Goal: Task Accomplishment & Management: Manage account settings

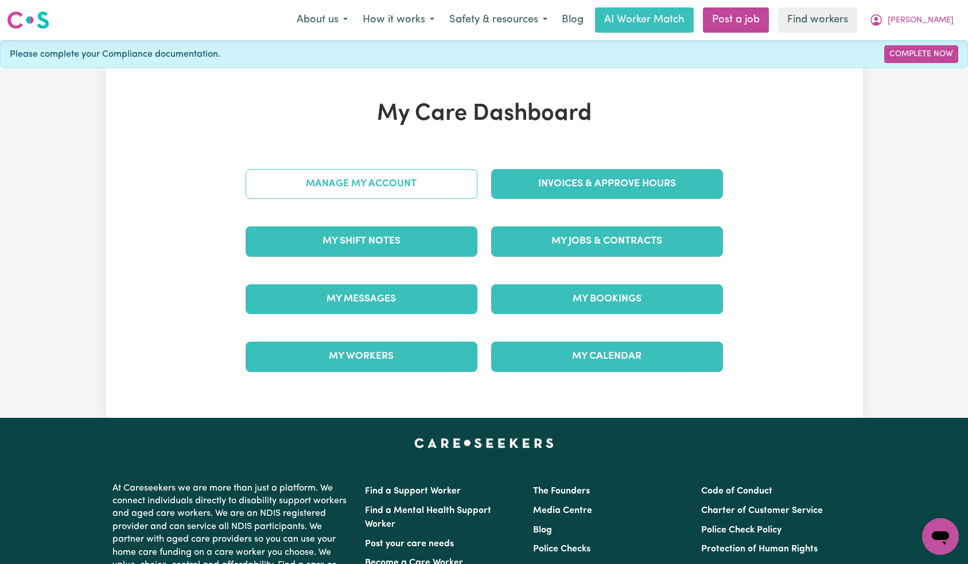
click at [420, 181] on link "Manage My Account" at bounding box center [362, 184] width 232 height 30
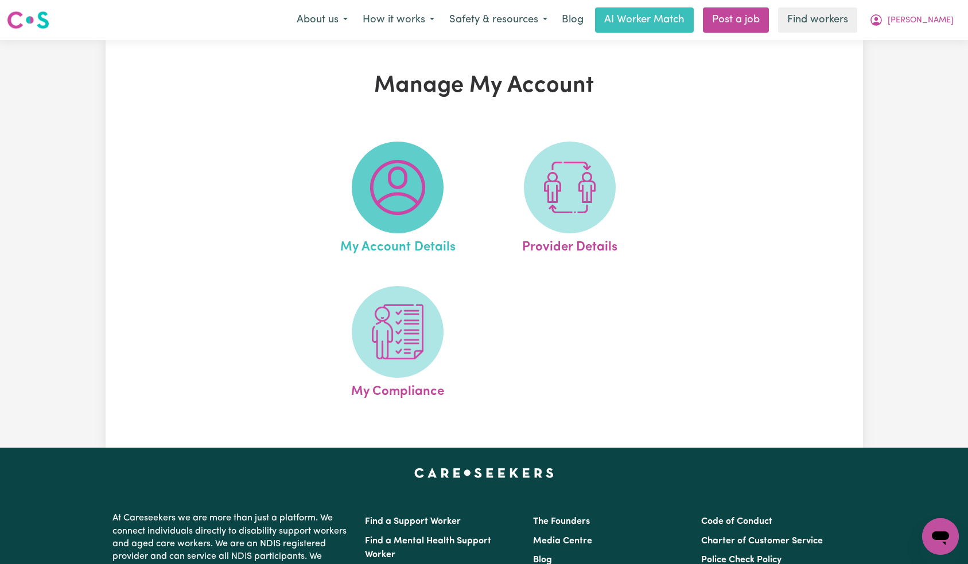
click at [435, 164] on span at bounding box center [398, 188] width 92 height 92
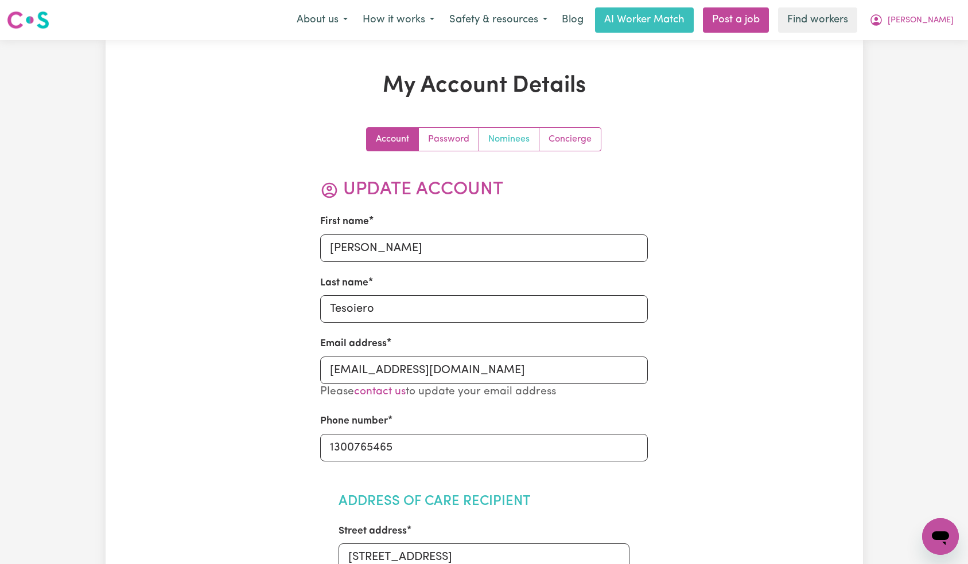
click at [498, 142] on link "Nominees" at bounding box center [509, 139] width 60 height 23
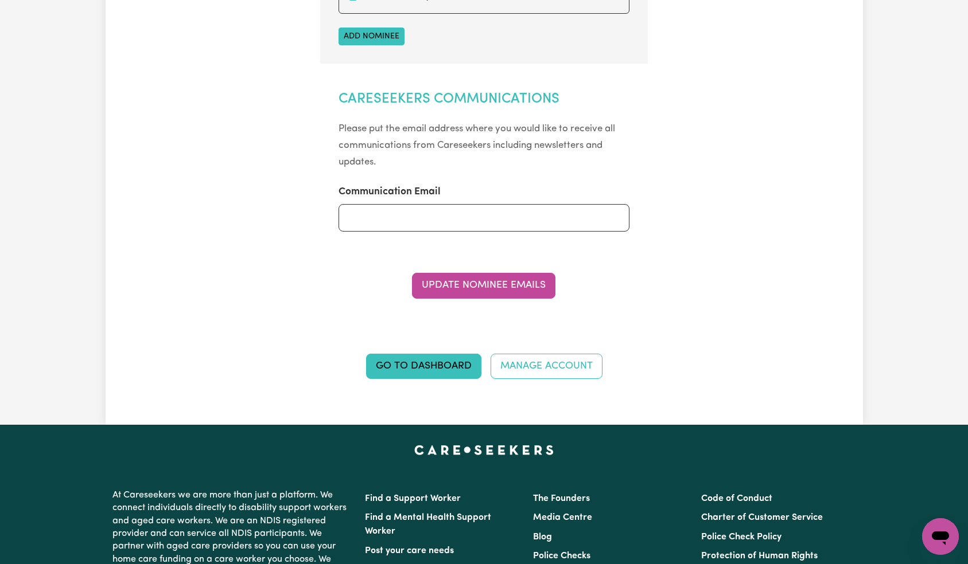
scroll to position [507, 0]
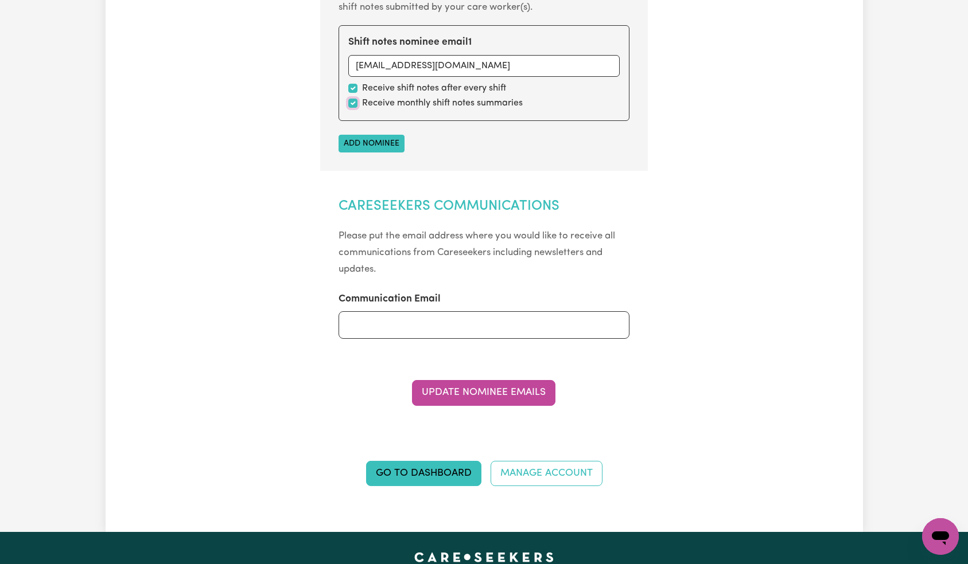
drag, startPoint x: 348, startPoint y: 102, endPoint x: 359, endPoint y: 105, distance: 10.7
click at [348, 103] on input "checkbox" at bounding box center [352, 103] width 9 height 9
checkbox input "false"
click at [497, 396] on button "Update Nominee Emails" at bounding box center [483, 392] width 143 height 25
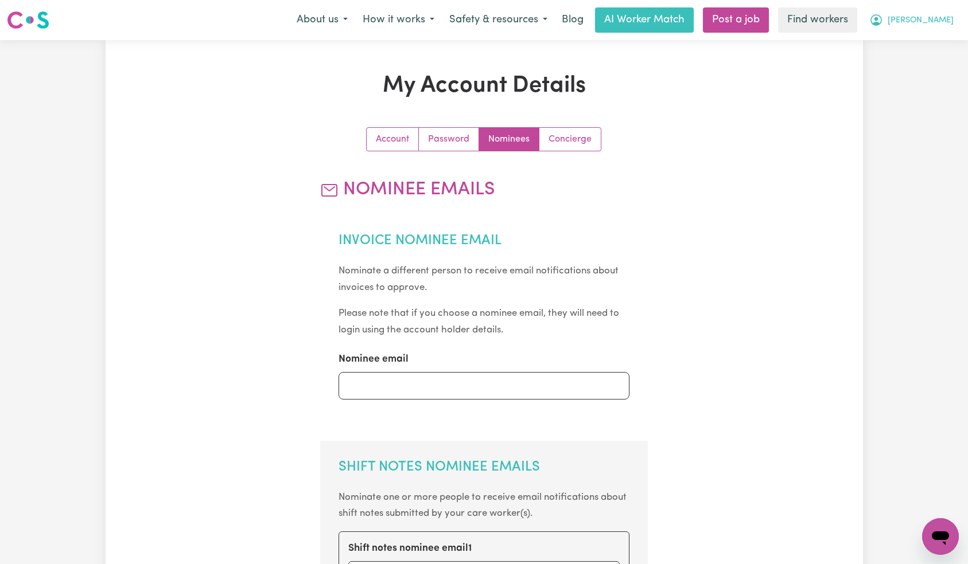
click at [934, 14] on span "[PERSON_NAME]" at bounding box center [920, 20] width 66 height 13
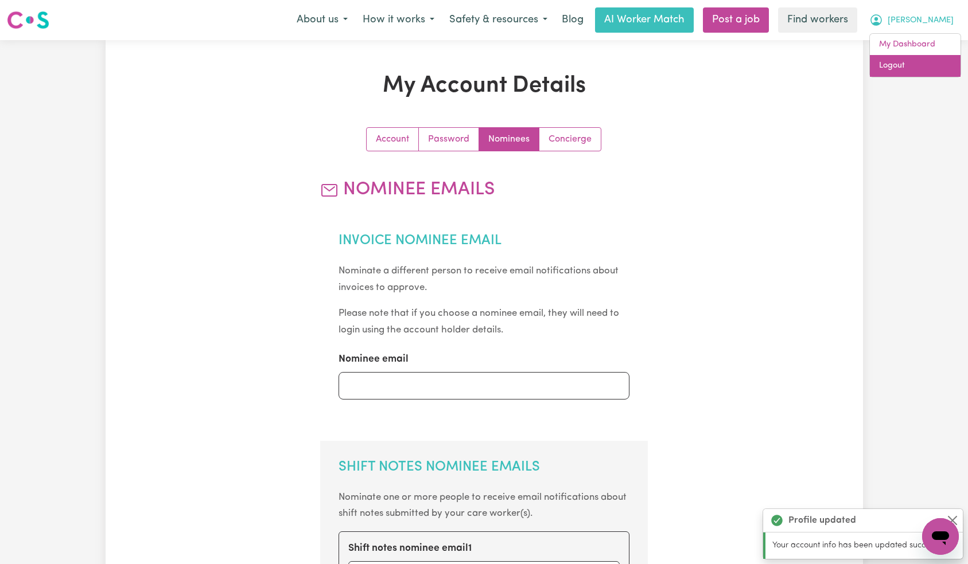
click at [914, 67] on link "Logout" at bounding box center [915, 66] width 91 height 22
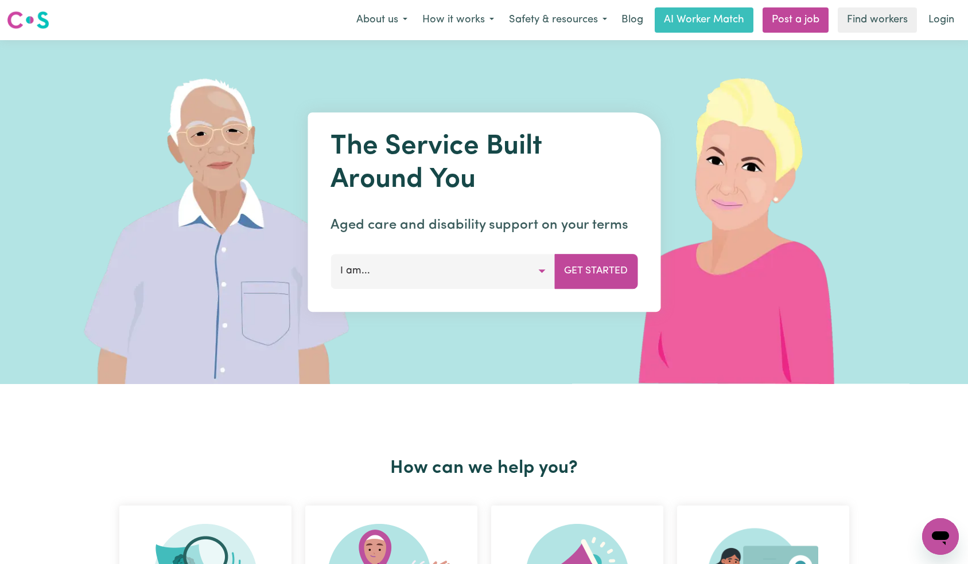
click at [948, 26] on link "Login" at bounding box center [941, 19] width 40 height 25
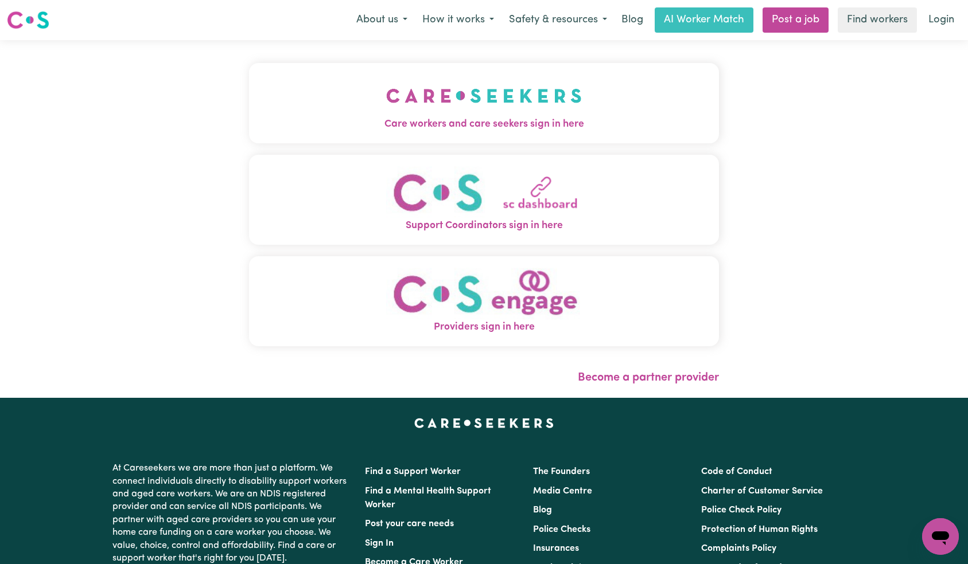
click at [386, 92] on img "Care workers and care seekers sign in here" at bounding box center [484, 96] width 196 height 42
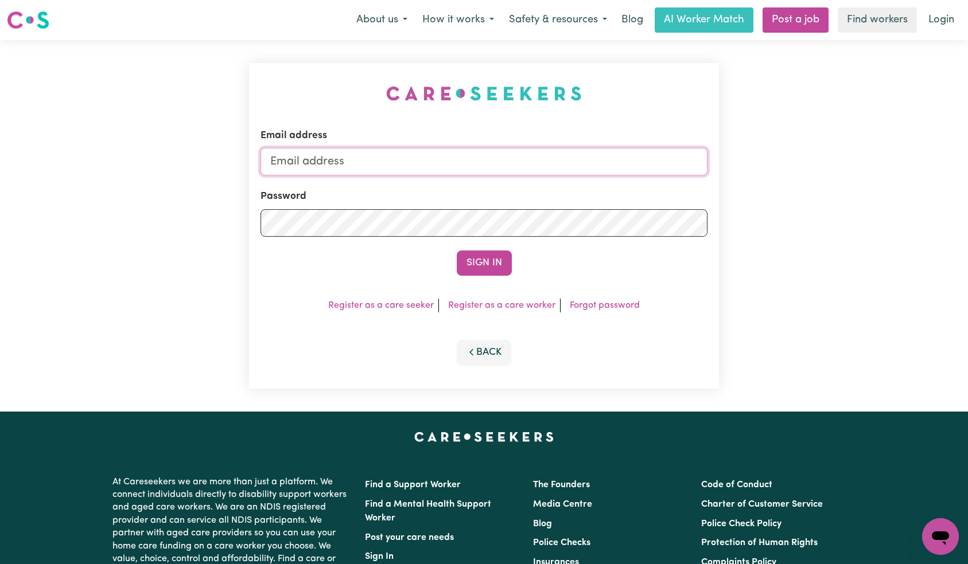
click at [485, 157] on input "Email address" at bounding box center [483, 162] width 447 height 28
paste input "[EMAIL_ADDRESS][DOMAIN_NAME]"
type input "[EMAIL_ADDRESS][DOMAIN_NAME]"
click at [474, 264] on button "Sign In" at bounding box center [484, 263] width 55 height 25
